Goal: Information Seeking & Learning: Learn about a topic

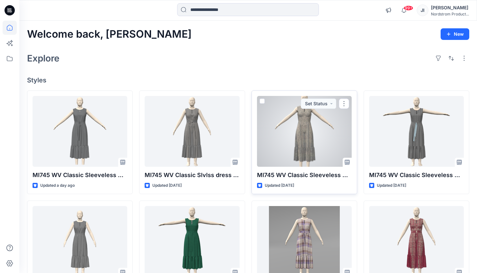
click at [312, 136] on div at bounding box center [304, 131] width 95 height 71
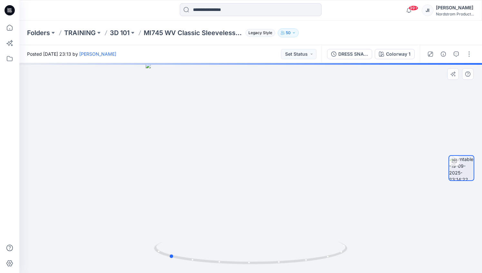
drag, startPoint x: 200, startPoint y: 175, endPoint x: 311, endPoint y: 171, distance: 111.6
click at [311, 171] on div at bounding box center [250, 168] width 463 height 210
drag, startPoint x: 201, startPoint y: 173, endPoint x: 279, endPoint y: 171, distance: 78.0
click at [279, 171] on div at bounding box center [250, 168] width 463 height 210
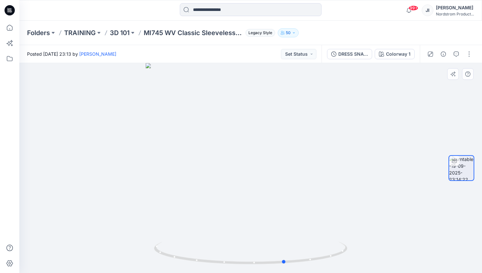
drag, startPoint x: 200, startPoint y: 173, endPoint x: 254, endPoint y: 173, distance: 54.5
click at [254, 173] on div at bounding box center [250, 168] width 463 height 210
drag, startPoint x: 214, startPoint y: 173, endPoint x: 255, endPoint y: 173, distance: 40.3
click at [255, 173] on div at bounding box center [250, 168] width 463 height 210
drag, startPoint x: 209, startPoint y: 176, endPoint x: 255, endPoint y: 176, distance: 46.1
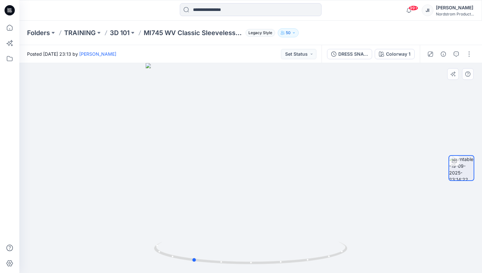
click at [255, 176] on div at bounding box center [250, 168] width 463 height 210
drag, startPoint x: 220, startPoint y: 177, endPoint x: 264, endPoint y: 176, distance: 43.9
click at [264, 176] on div at bounding box center [250, 168] width 463 height 210
drag, startPoint x: 230, startPoint y: 178, endPoint x: 249, endPoint y: 177, distance: 19.4
click at [249, 177] on div at bounding box center [250, 168] width 463 height 210
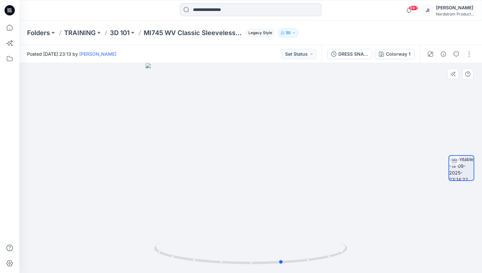
drag, startPoint x: 222, startPoint y: 177, endPoint x: 247, endPoint y: 176, distance: 24.9
click at [247, 176] on div at bounding box center [250, 168] width 463 height 210
drag, startPoint x: 213, startPoint y: 177, endPoint x: 206, endPoint y: 178, distance: 7.2
click at [206, 178] on div at bounding box center [250, 168] width 463 height 210
